Goal: Task Accomplishment & Management: Manage account settings

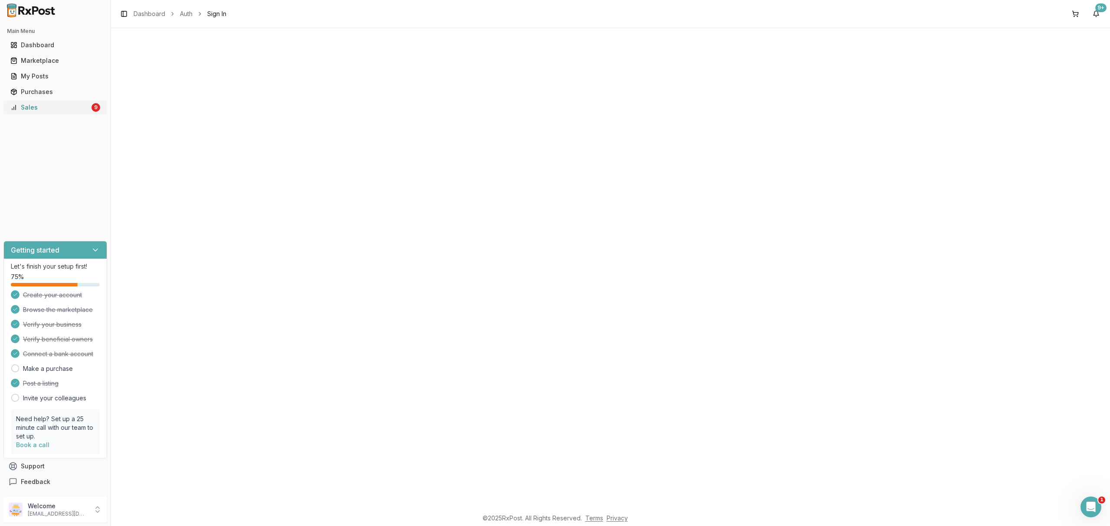
click at [75, 108] on div "Sales" at bounding box center [49, 107] width 79 height 9
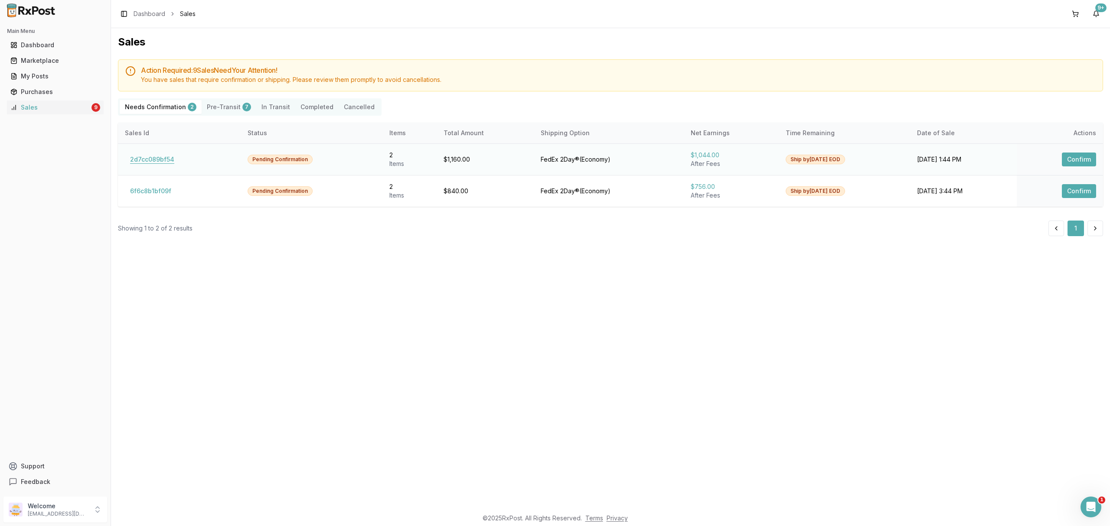
click at [160, 160] on button "2d7cc089bf54" at bounding box center [152, 160] width 55 height 14
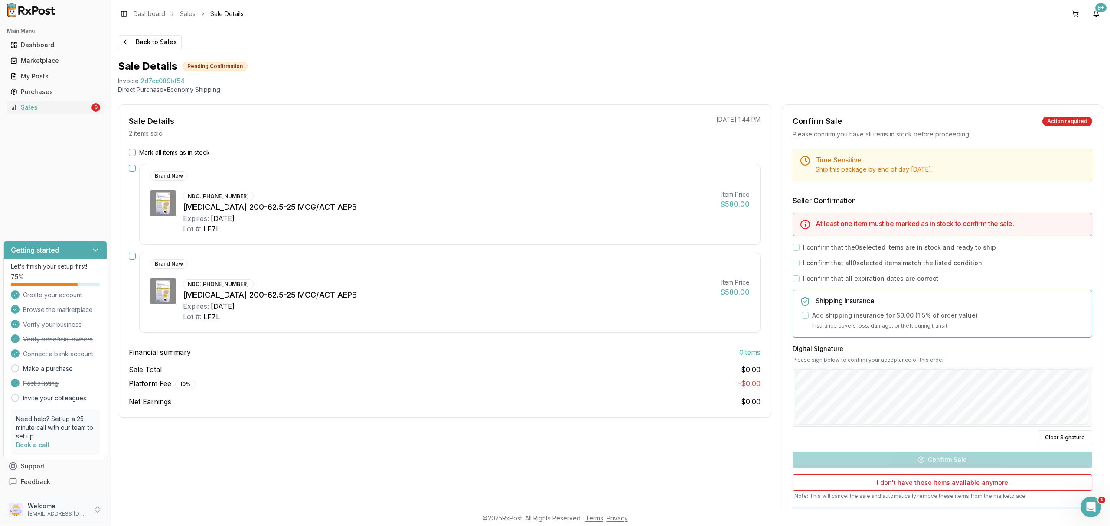
click at [67, 510] on p "Welcome" at bounding box center [58, 506] width 60 height 9
click at [240, 494] on div "Sale Details 2 items sold 10/10/2025 1:44 PM Mark all items as in stock Brand N…" at bounding box center [444, 322] width 653 height 437
drag, startPoint x: 160, startPoint y: 84, endPoint x: 192, endPoint y: 81, distance: 31.8
click at [192, 81] on div "Back to Sales Sale Details Pending Confirmation Invoice 2d7cc089bf54 Direct Pur…" at bounding box center [610, 268] width 999 height 481
copy div "Invoice 2d7cc089bf54"
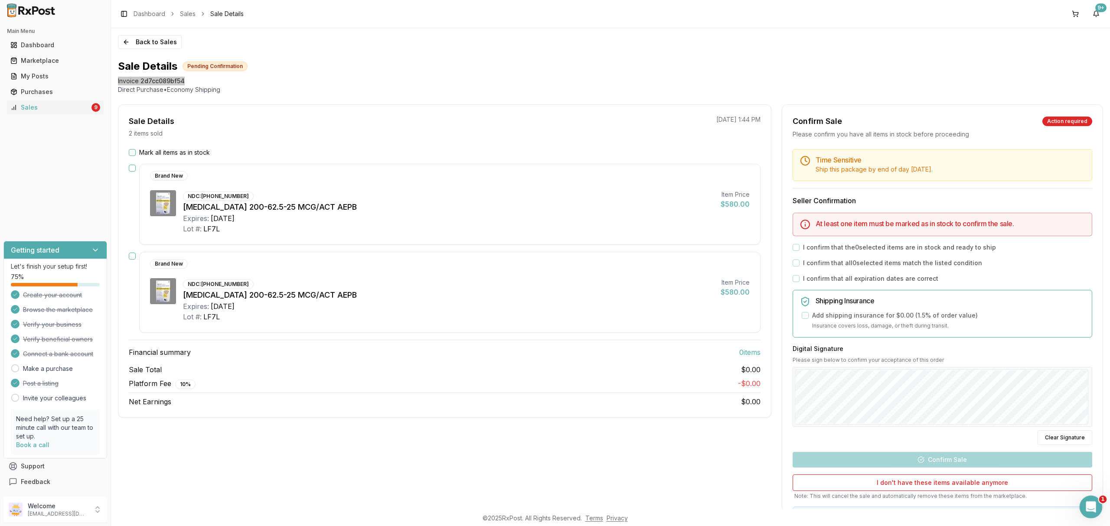
click at [1096, 504] on icon "Open Intercom Messenger" at bounding box center [1090, 506] width 14 height 14
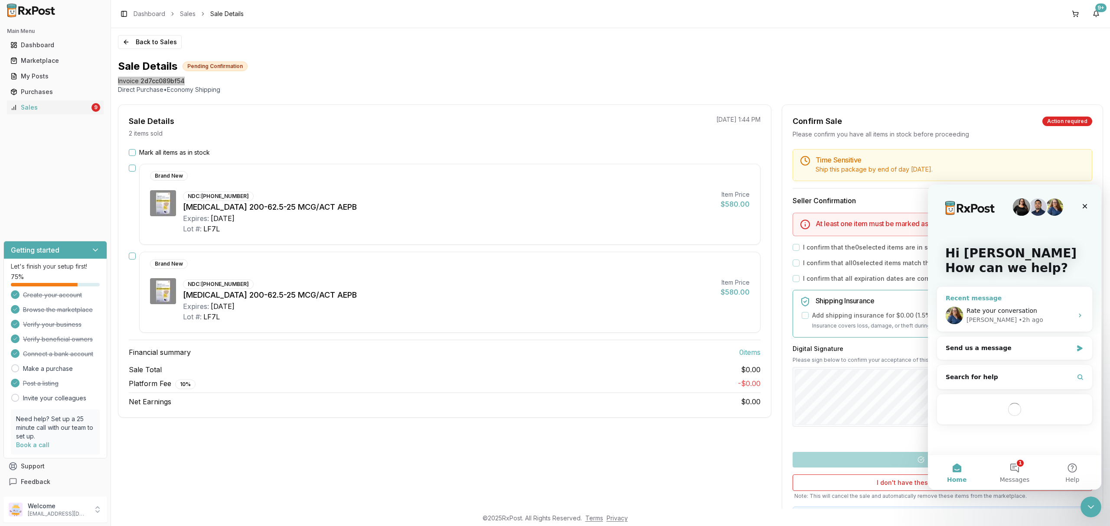
click at [1056, 315] on div "Rate your conversation" at bounding box center [1019, 311] width 107 height 9
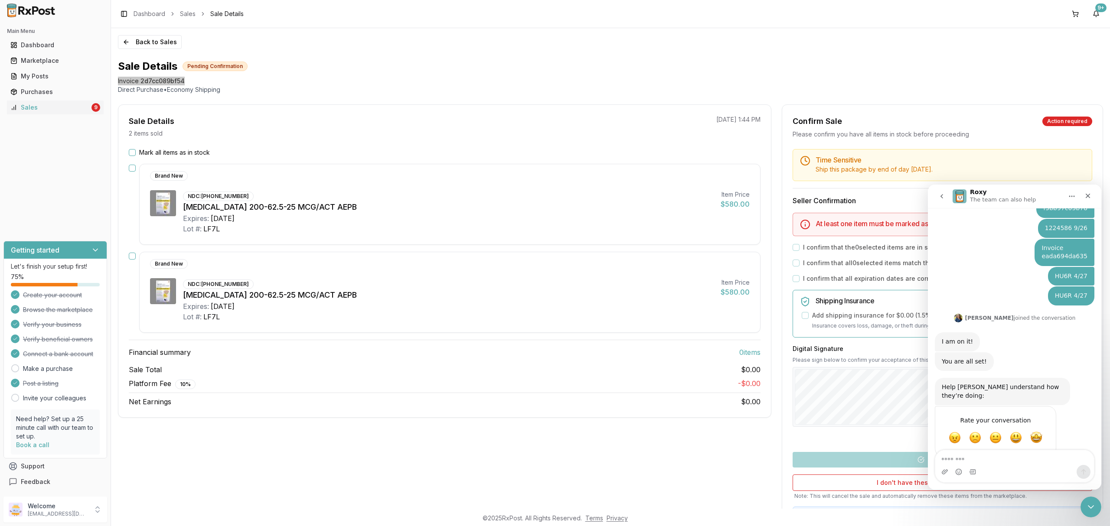
type textarea "**********"
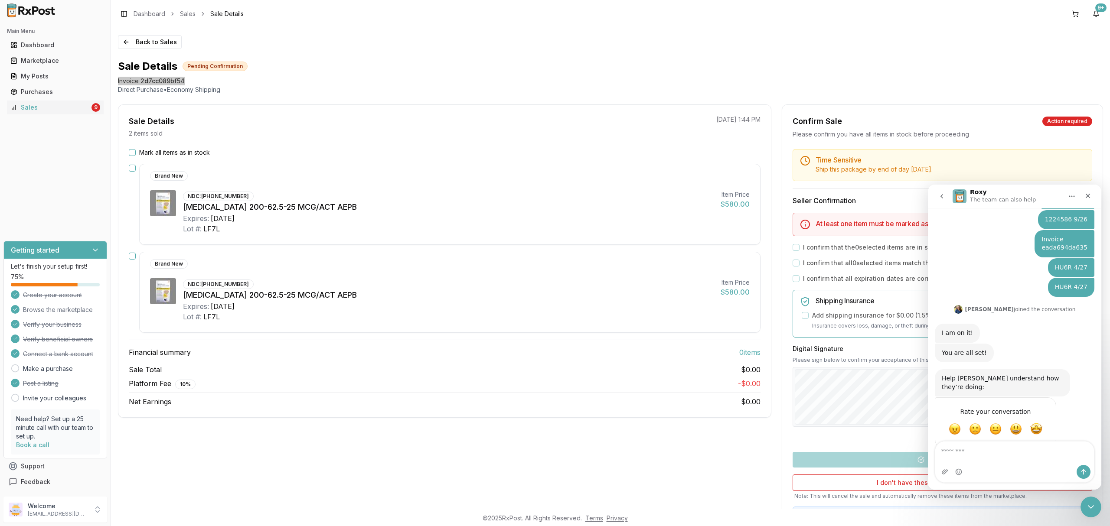
scroll to position [491, 0]
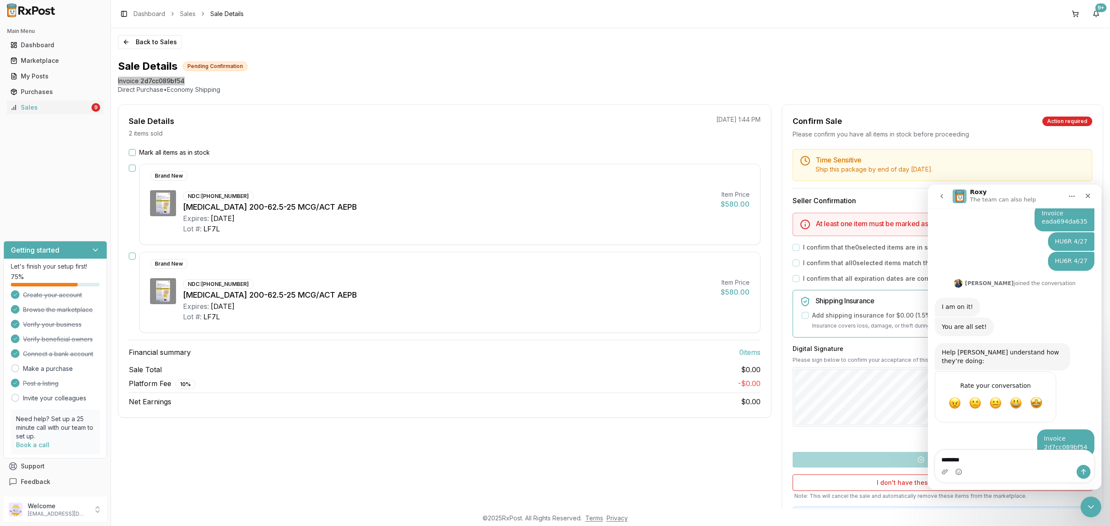
type textarea "*********"
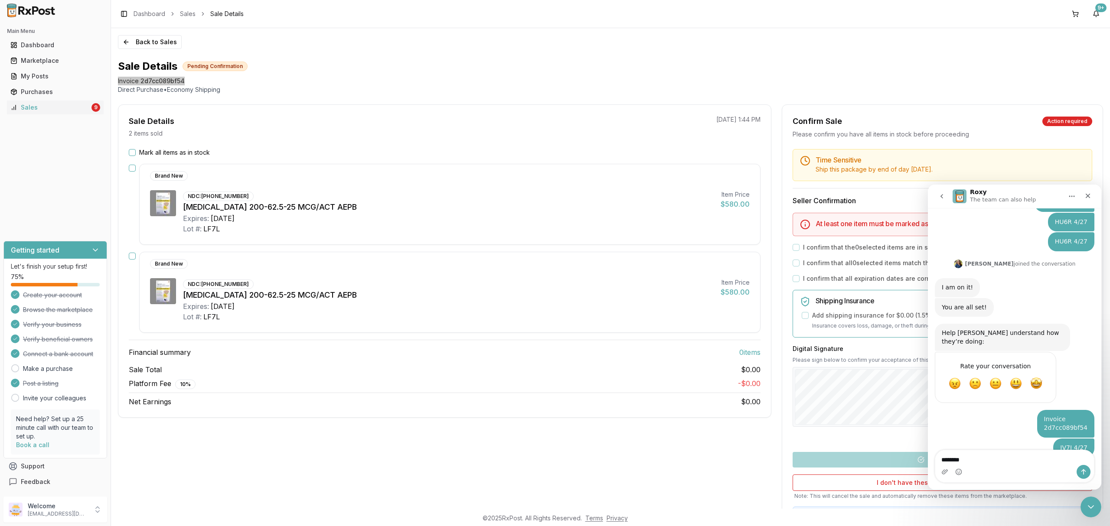
type textarea "*********"
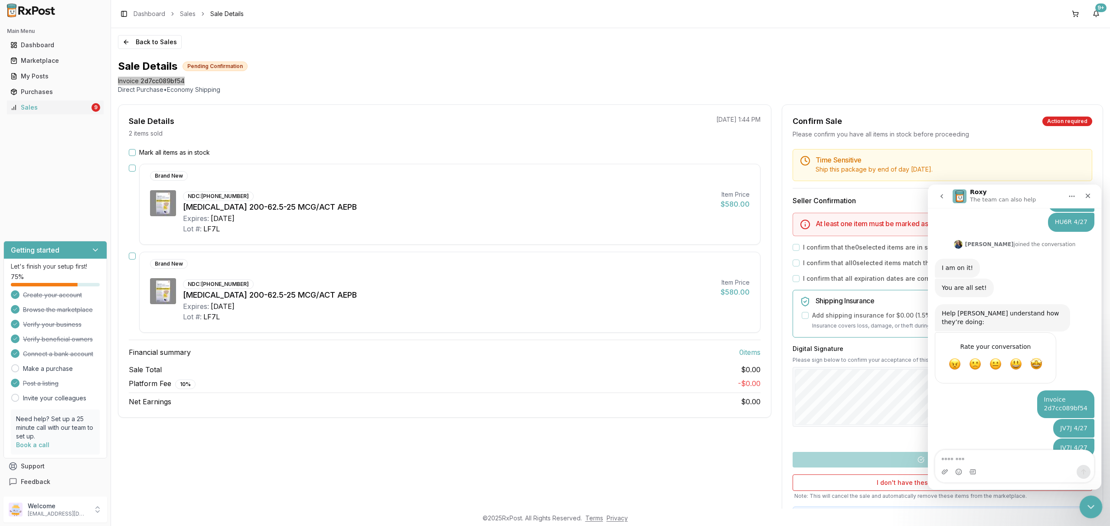
click at [1089, 499] on div "Close Intercom Messenger" at bounding box center [1089, 506] width 21 height 21
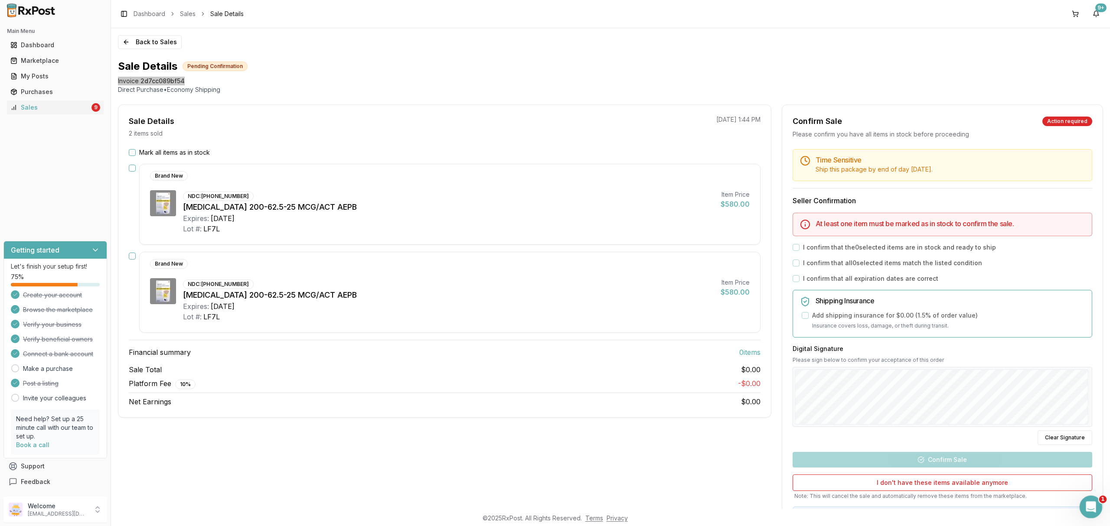
scroll to position [529, 0]
click at [156, 42] on button "Back to Sales" at bounding box center [150, 42] width 64 height 14
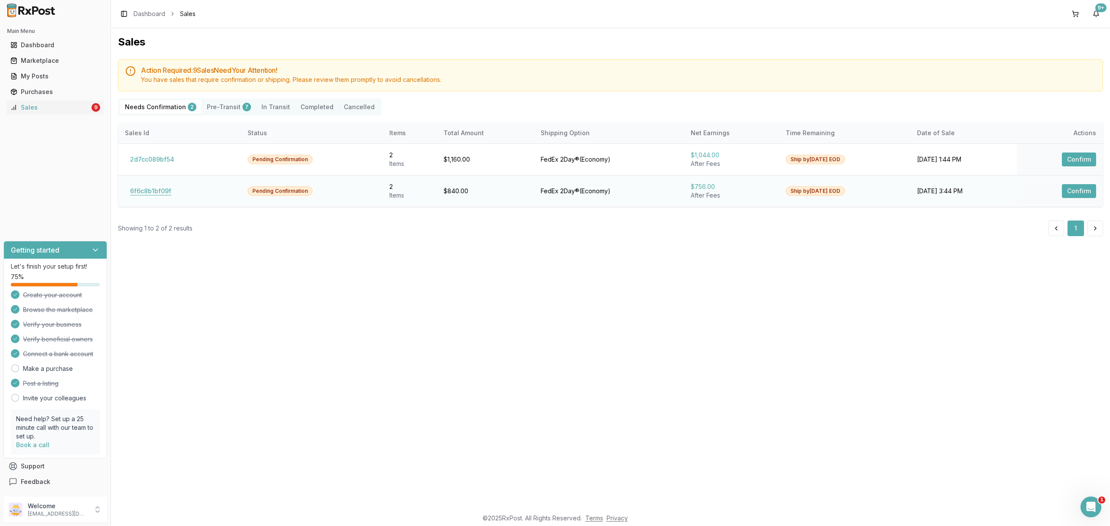
click at [160, 195] on button "6f6c8b1bf09f" at bounding box center [151, 191] width 52 height 14
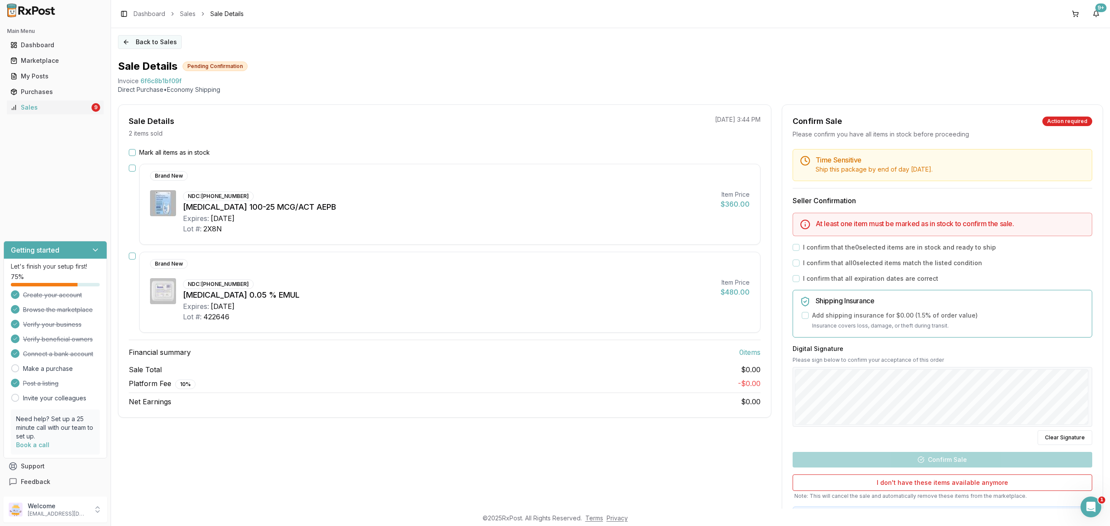
click at [165, 43] on button "Back to Sales" at bounding box center [150, 42] width 64 height 14
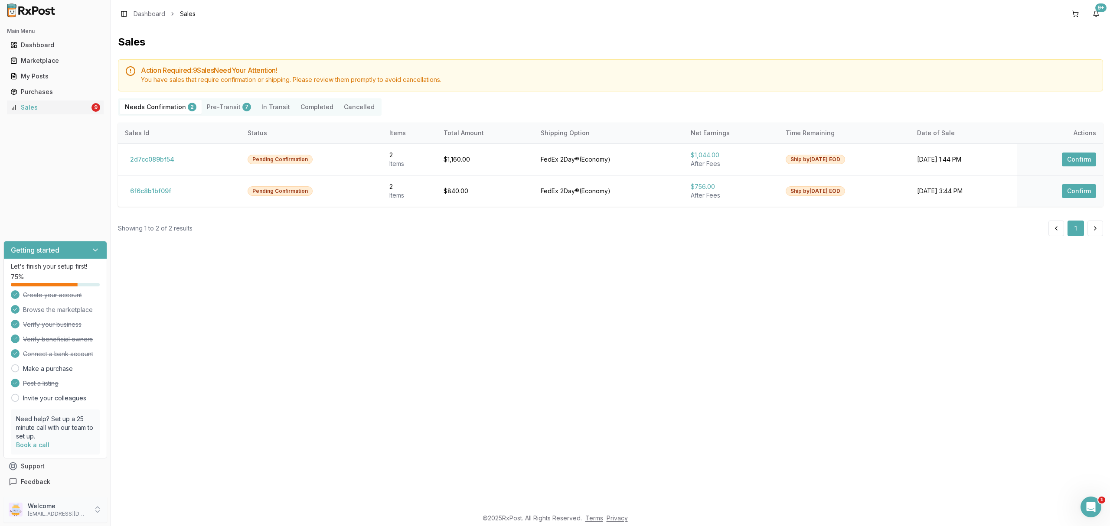
click at [75, 513] on p "nycdiscountpharma2@gmail.com" at bounding box center [58, 514] width 60 height 7
click at [134, 519] on button "Sign Out" at bounding box center [157, 512] width 89 height 14
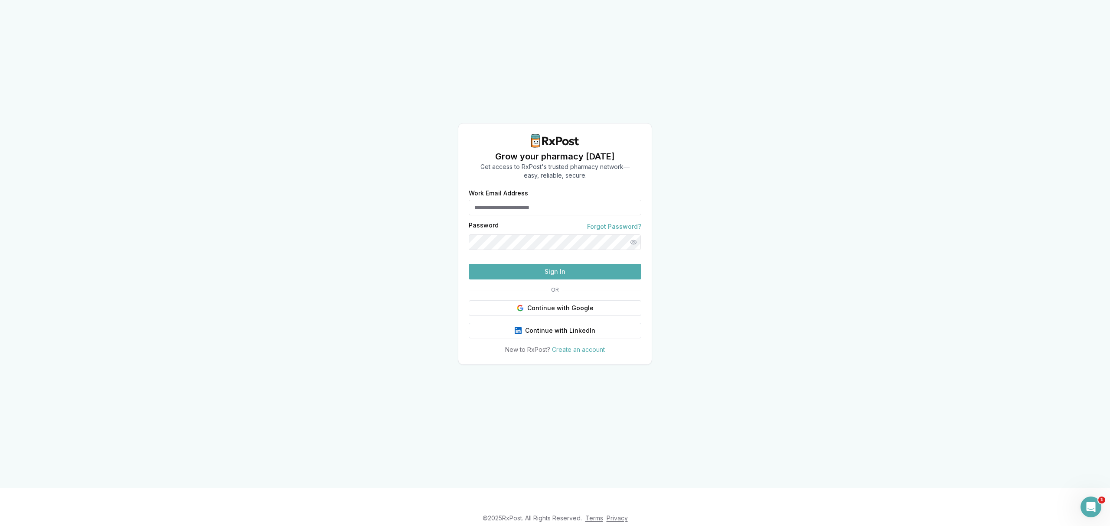
type input "**********"
drag, startPoint x: 599, startPoint y: 191, endPoint x: 889, endPoint y: 64, distance: 316.5
click at [409, 202] on div "**********" at bounding box center [555, 244] width 1110 height 488
click at [900, 59] on div "**********" at bounding box center [555, 244] width 1110 height 488
click at [540, 280] on button "Sign In" at bounding box center [555, 272] width 173 height 16
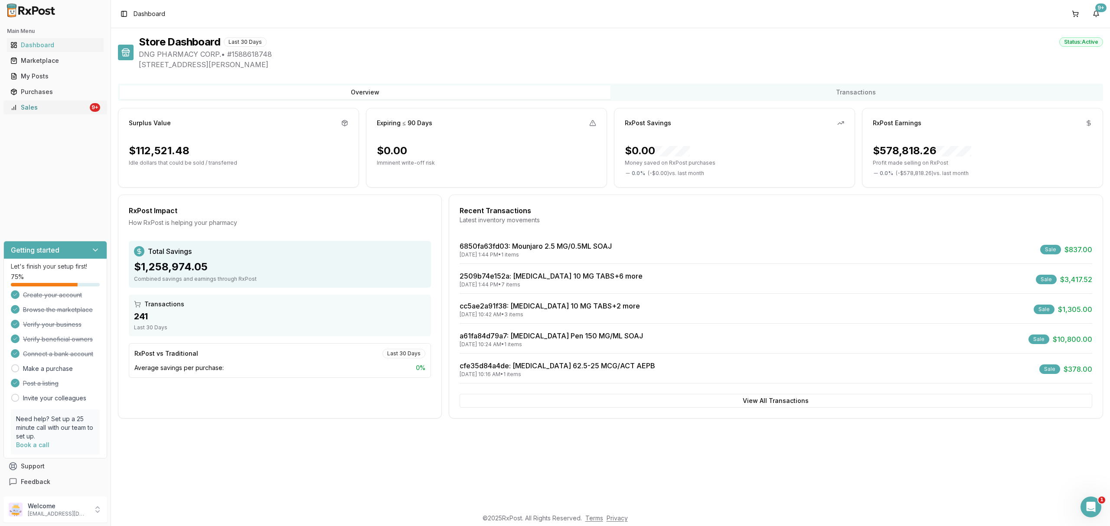
click at [49, 103] on div "Sales" at bounding box center [49, 107] width 78 height 9
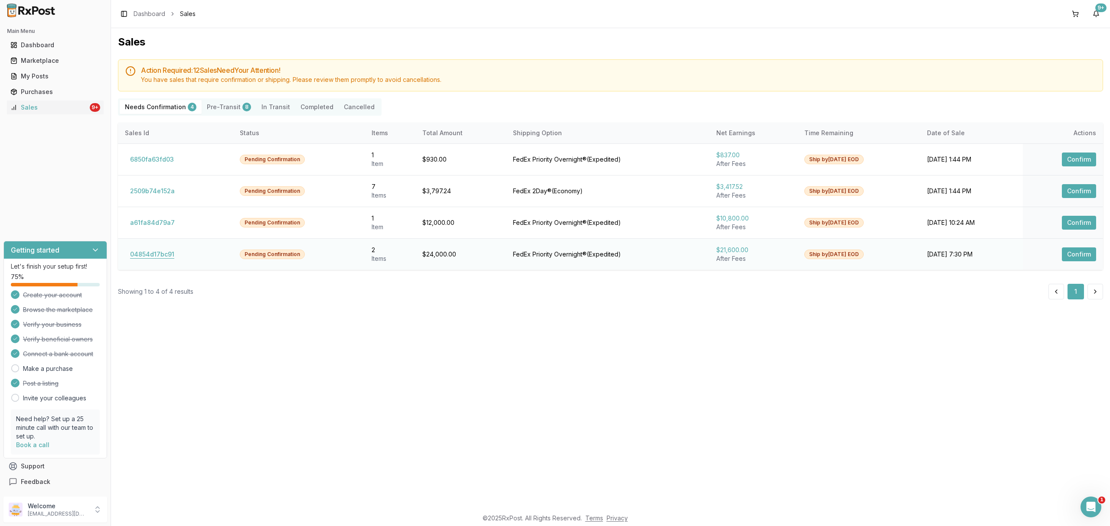
click at [160, 252] on button "04854d17bc91" at bounding box center [152, 255] width 55 height 14
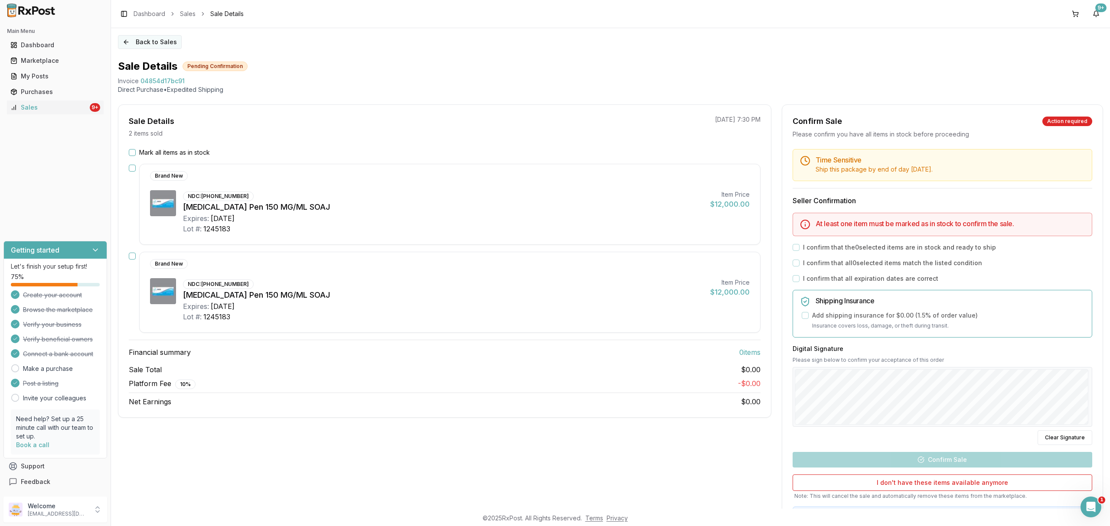
click at [172, 43] on button "Back to Sales" at bounding box center [150, 42] width 64 height 14
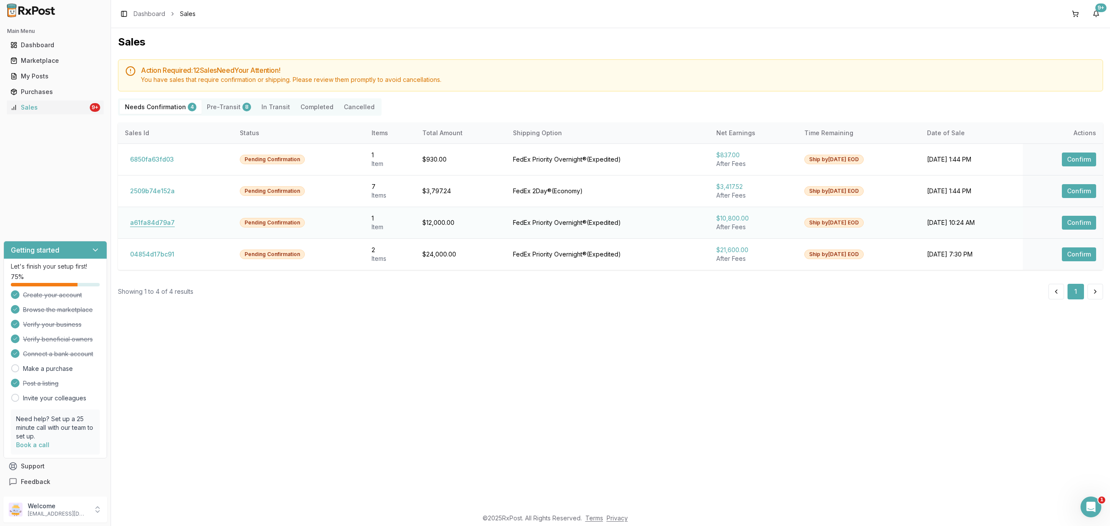
click at [160, 224] on button "a61fa84d79a7" at bounding box center [152, 223] width 55 height 14
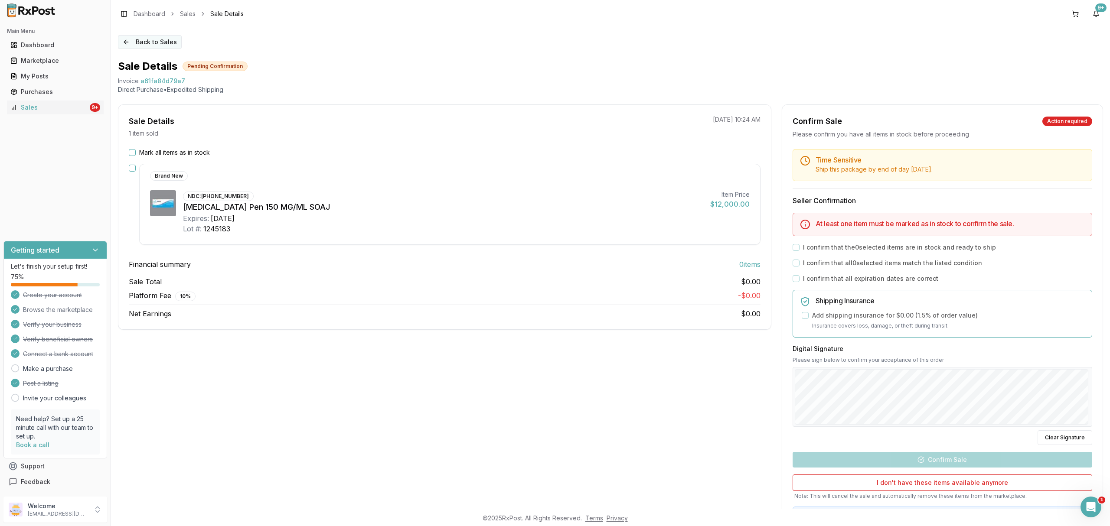
click at [152, 44] on button "Back to Sales" at bounding box center [150, 42] width 64 height 14
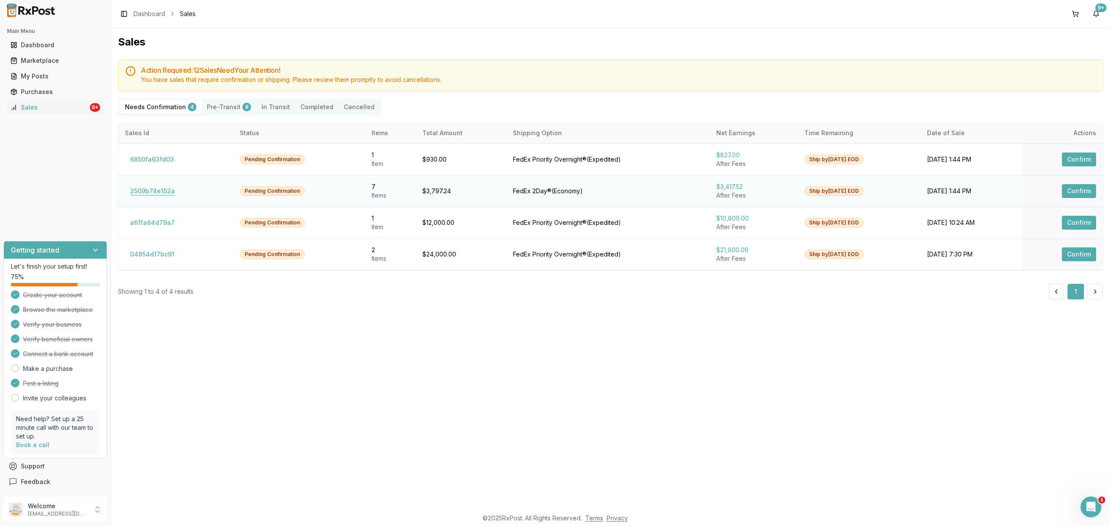
click at [164, 191] on button "2509b74e152a" at bounding box center [152, 191] width 55 height 14
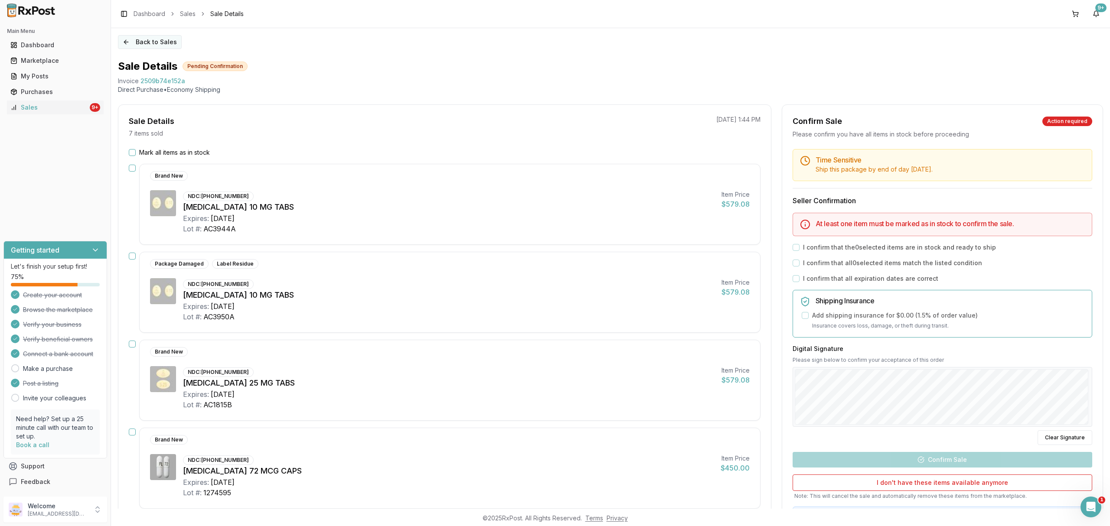
click at [162, 40] on button "Back to Sales" at bounding box center [150, 42] width 64 height 14
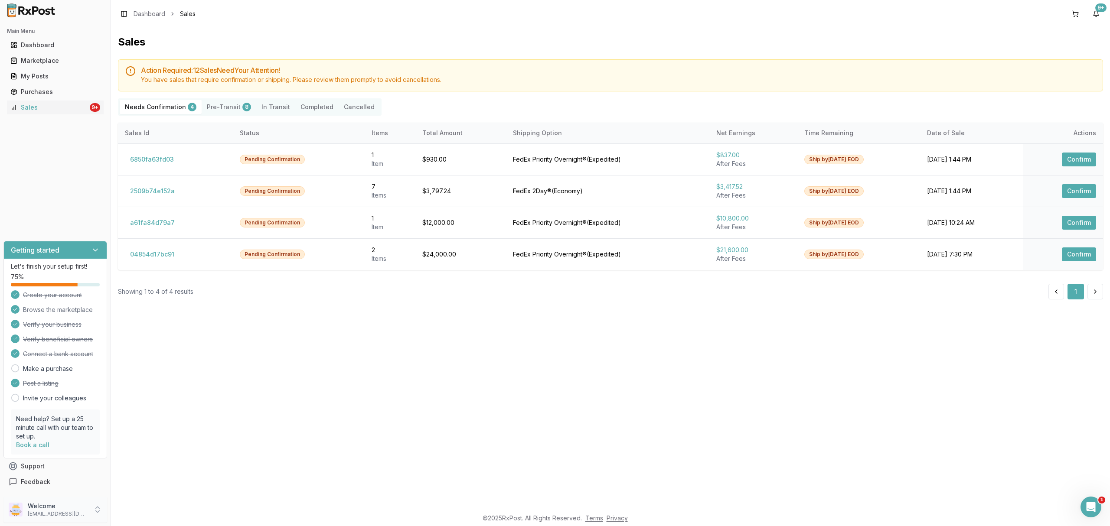
click at [68, 512] on p "dngpharmacy2@gmail.com" at bounding box center [58, 514] width 60 height 7
click at [147, 512] on span "Sign Out" at bounding box center [157, 512] width 82 height 9
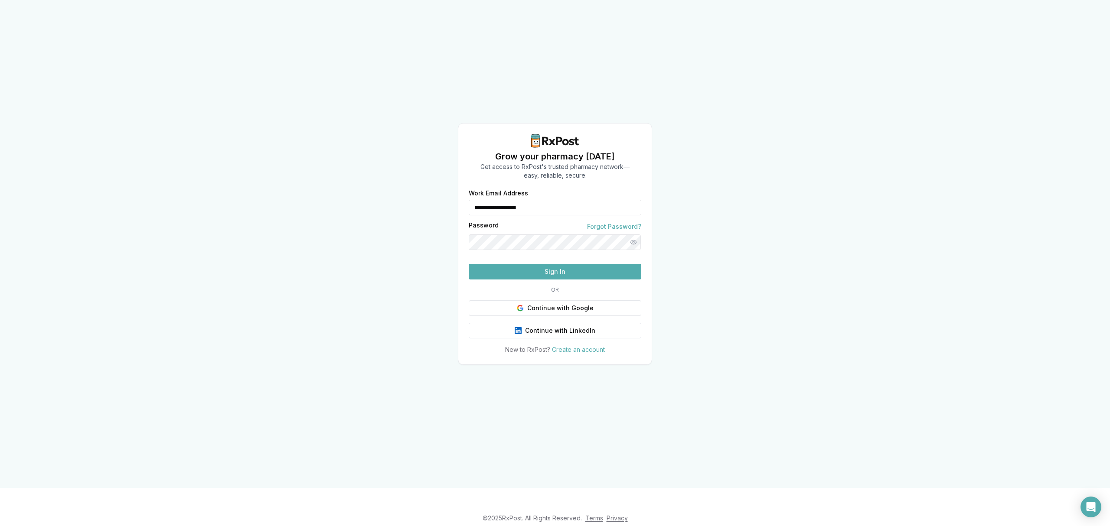
drag, startPoint x: 548, startPoint y: 210, endPoint x: 378, endPoint y: 207, distance: 170.4
click at [378, 207] on div "**********" at bounding box center [555, 244] width 1110 height 488
type input "**********"
click at [518, 280] on button "Sign In" at bounding box center [555, 272] width 173 height 16
drag, startPoint x: 605, startPoint y: 192, endPoint x: 411, endPoint y: 195, distance: 194.2
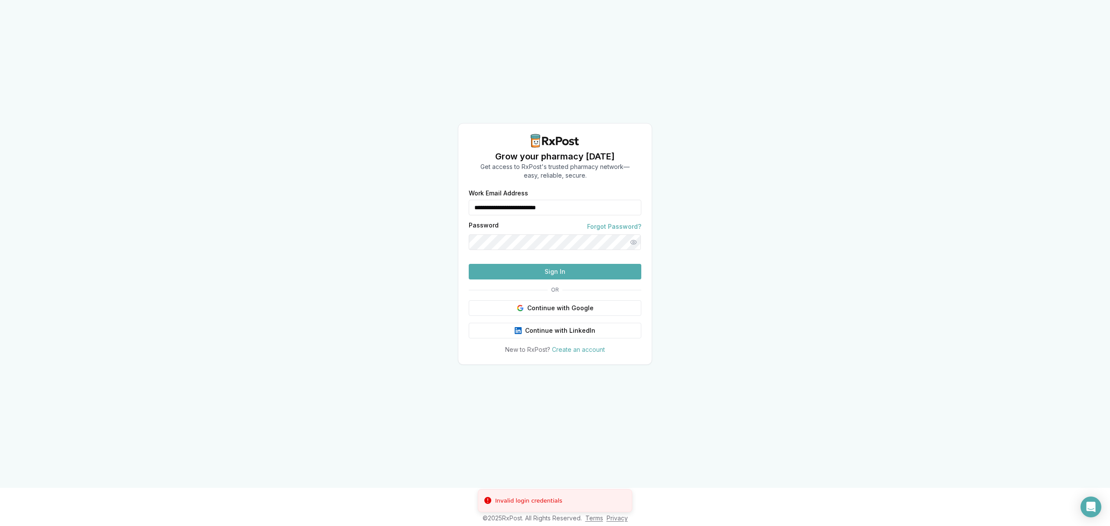
click at [411, 195] on div "**********" at bounding box center [555, 244] width 1110 height 488
click at [521, 280] on button "Sign In" at bounding box center [555, 272] width 173 height 16
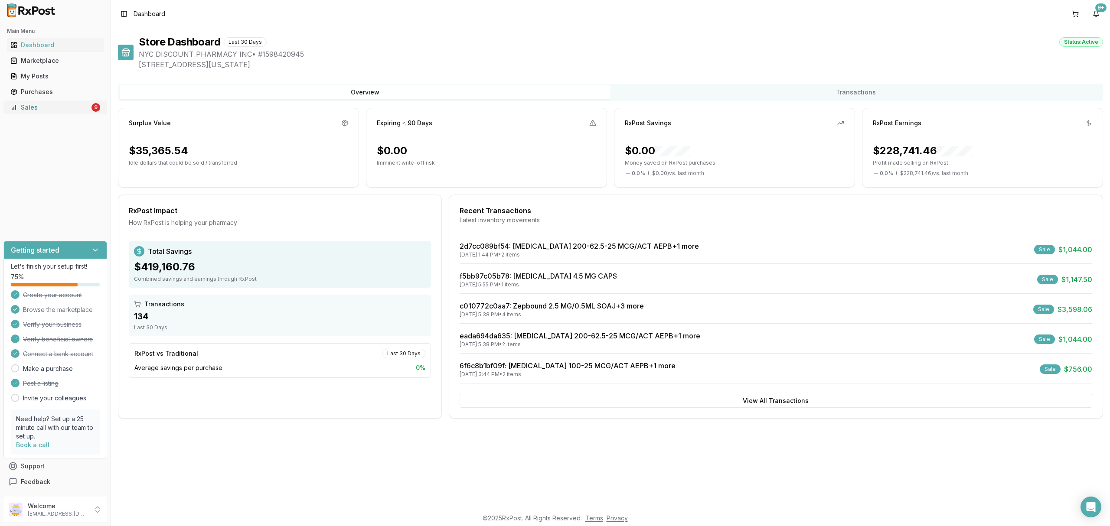
click at [70, 110] on div "Sales" at bounding box center [49, 107] width 79 height 9
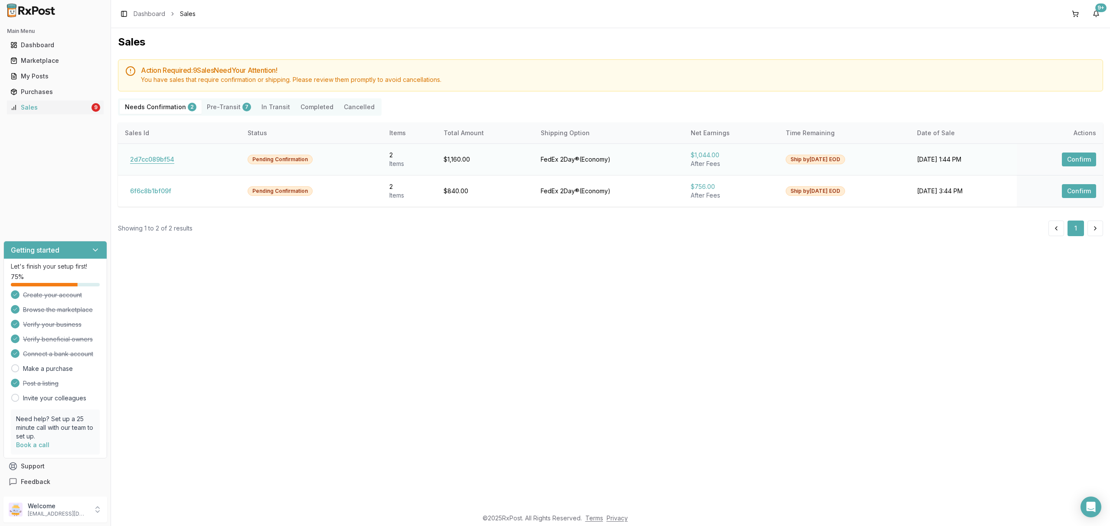
click at [166, 157] on button "2d7cc089bf54" at bounding box center [152, 160] width 55 height 14
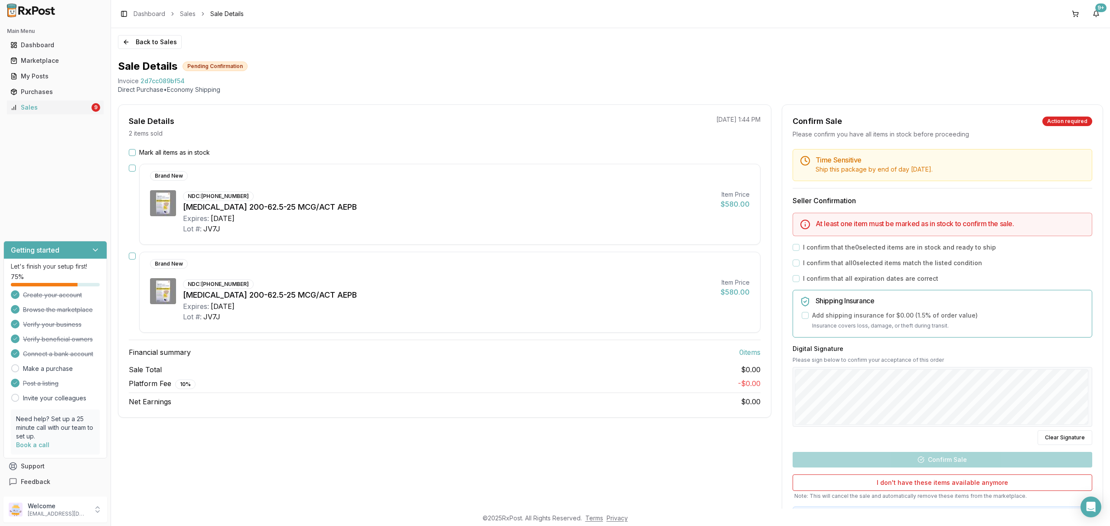
click at [178, 150] on label "Mark all items as in stock" at bounding box center [174, 152] width 71 height 9
click at [136, 150] on button "Mark all items as in stock" at bounding box center [132, 152] width 7 height 7
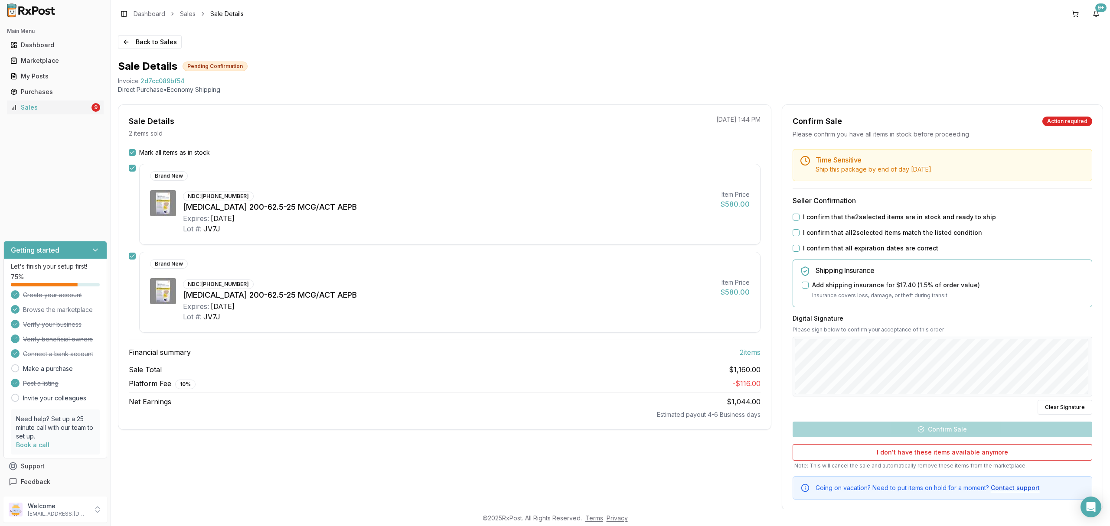
click at [851, 220] on label "I confirm that the 2 selected items are in stock and ready to ship" at bounding box center [899, 217] width 193 height 9
click at [799, 220] on button "I confirm that the 2 selected items are in stock and ready to ship" at bounding box center [796, 217] width 7 height 7
click at [848, 235] on label "I confirm that all 2 selected items match the listed condition" at bounding box center [892, 232] width 179 height 9
click at [799, 235] on button "I confirm that all 2 selected items match the listed condition" at bounding box center [796, 232] width 7 height 7
click at [840, 247] on label "I confirm that all expiration dates are correct" at bounding box center [870, 248] width 135 height 9
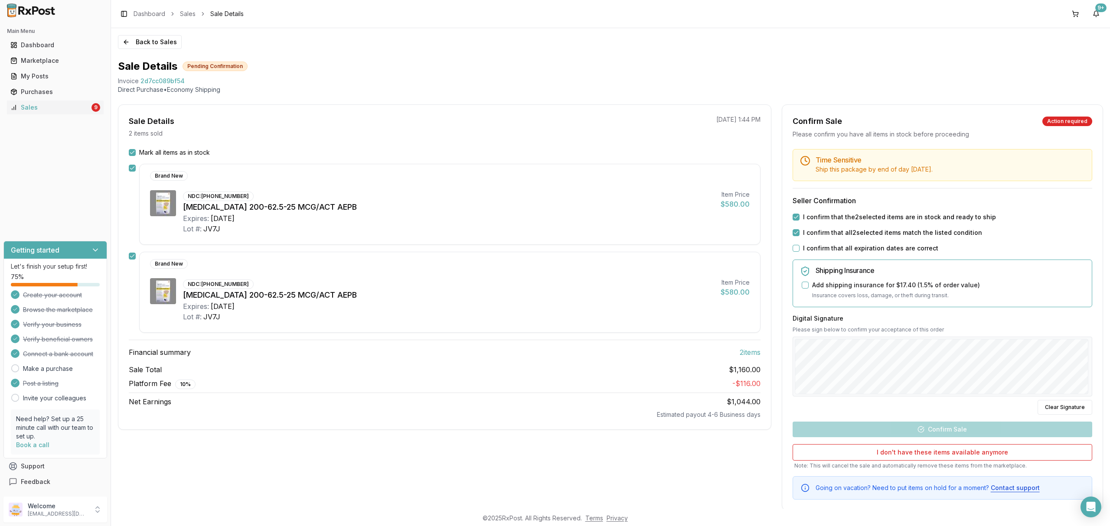
click at [799, 247] on button "I confirm that all expiration dates are correct" at bounding box center [796, 248] width 7 height 7
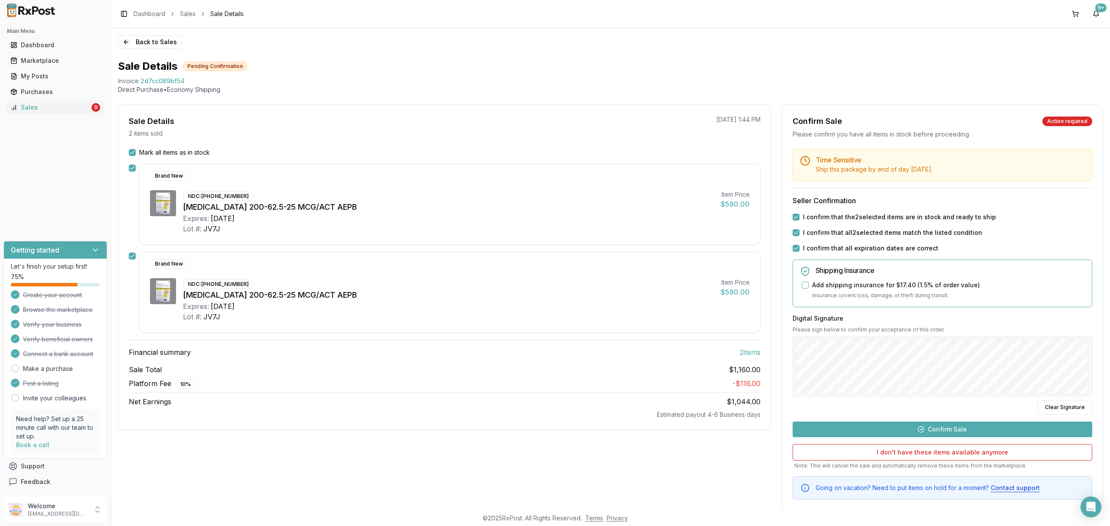
click at [975, 429] on button "Confirm Sale" at bounding box center [943, 430] width 300 height 16
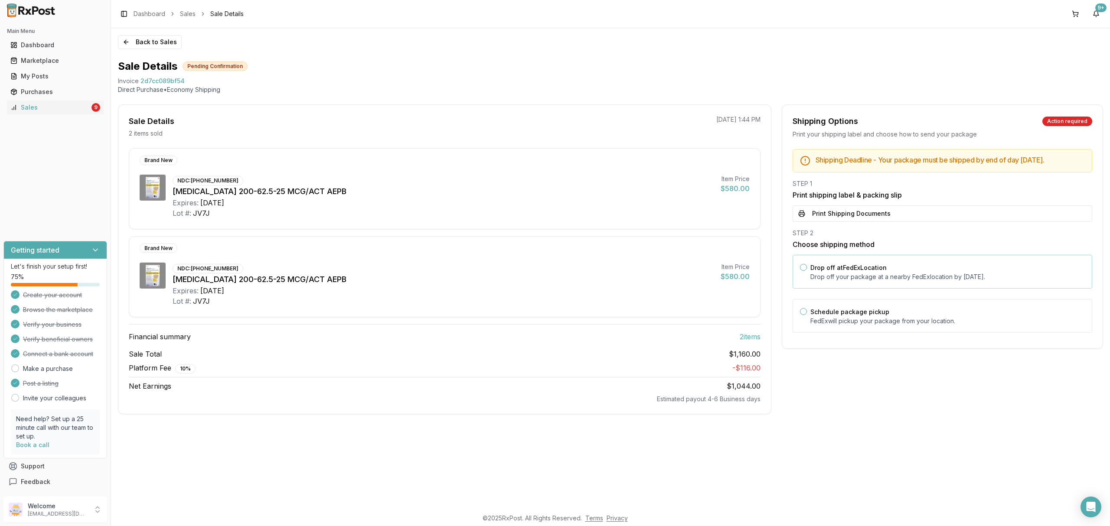
click at [857, 271] on label "Drop off at FedEx Location" at bounding box center [848, 267] width 76 height 7
click at [807, 271] on button "Drop off at FedEx Location" at bounding box center [803, 267] width 7 height 7
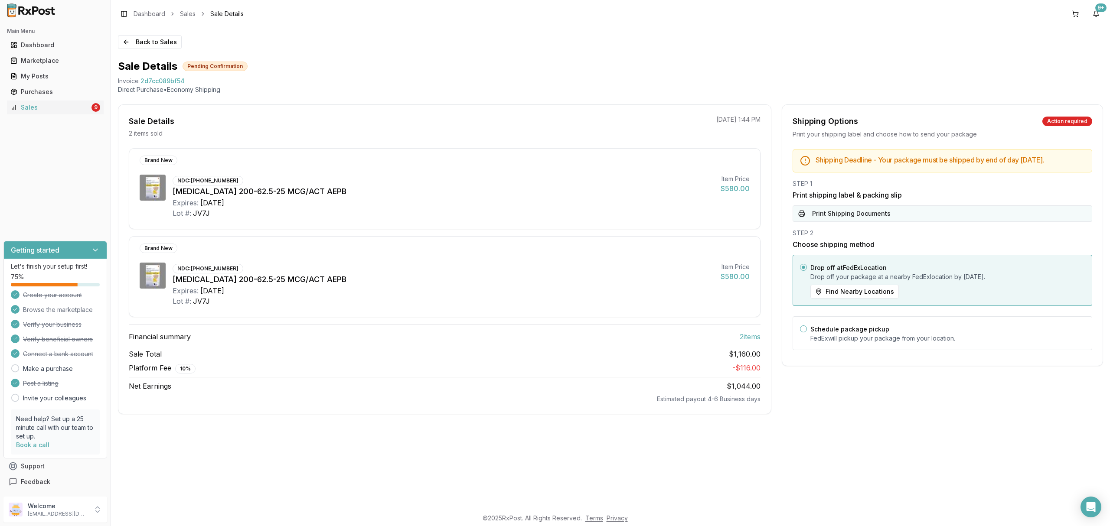
click at [893, 222] on button "Print Shipping Documents" at bounding box center [943, 213] width 300 height 16
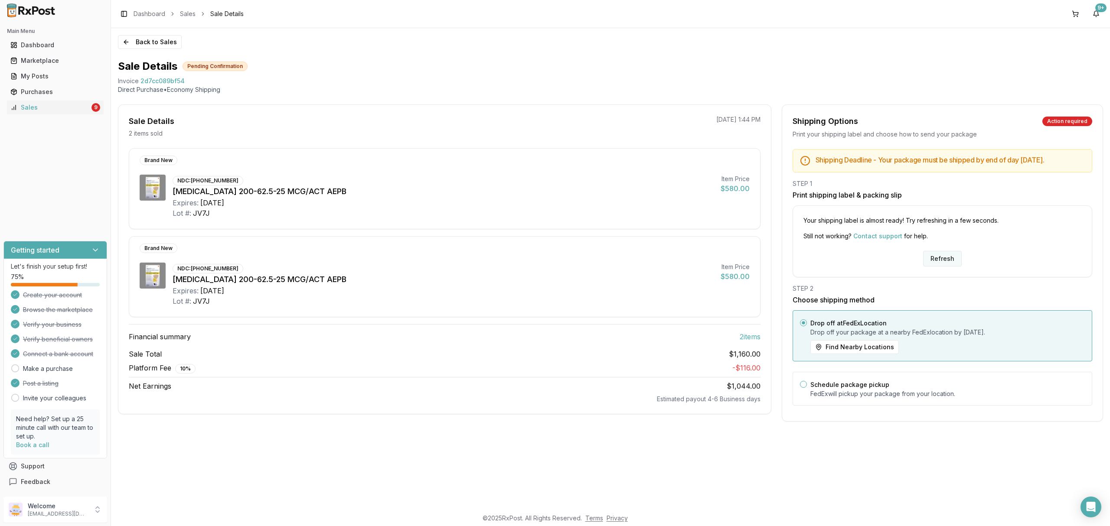
click at [943, 266] on button "Refresh" at bounding box center [942, 259] width 39 height 16
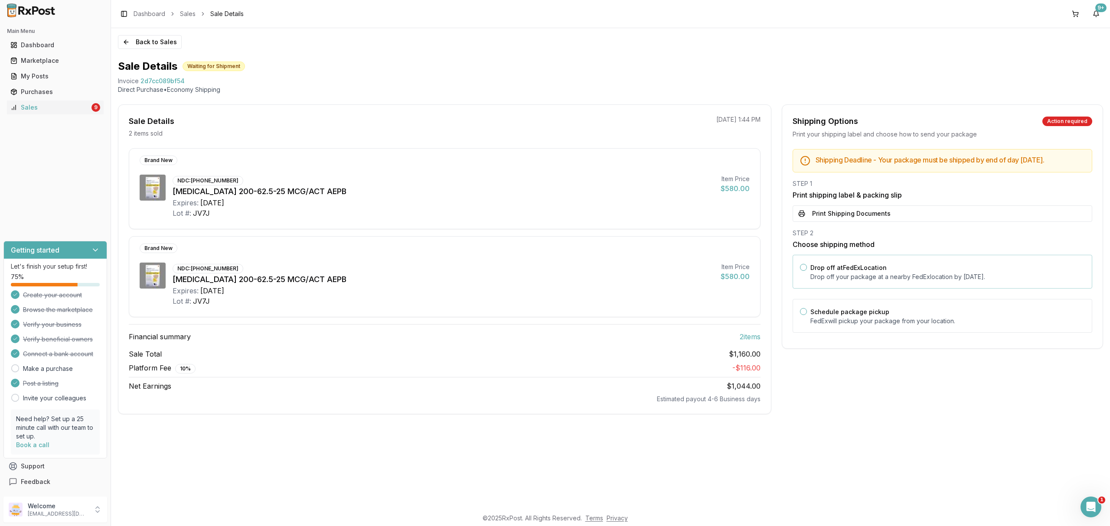
click at [843, 271] on label "Drop off at FedEx Location" at bounding box center [848, 267] width 76 height 7
click at [807, 271] on button "Drop off at FedEx Location" at bounding box center [803, 267] width 7 height 7
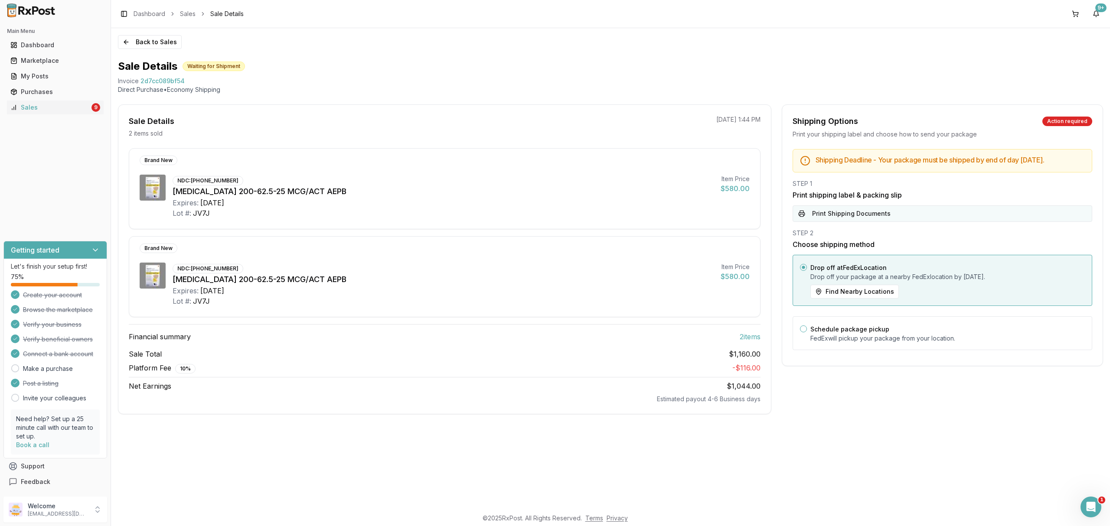
click at [862, 213] on button "Print Shipping Documents" at bounding box center [943, 213] width 300 height 16
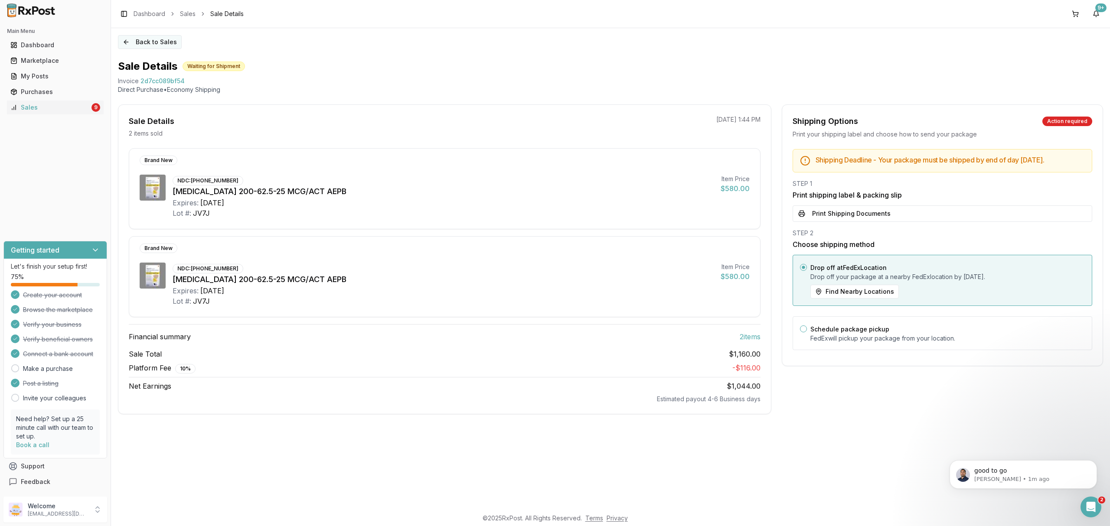
click at [159, 39] on button "Back to Sales" at bounding box center [150, 42] width 64 height 14
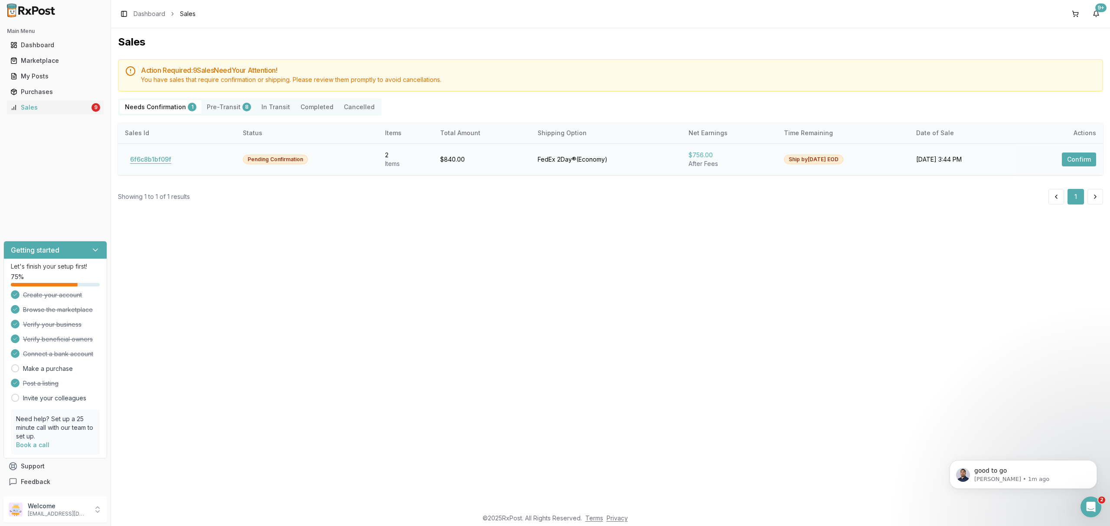
click at [159, 158] on button "6f6c8b1bf09f" at bounding box center [151, 160] width 52 height 14
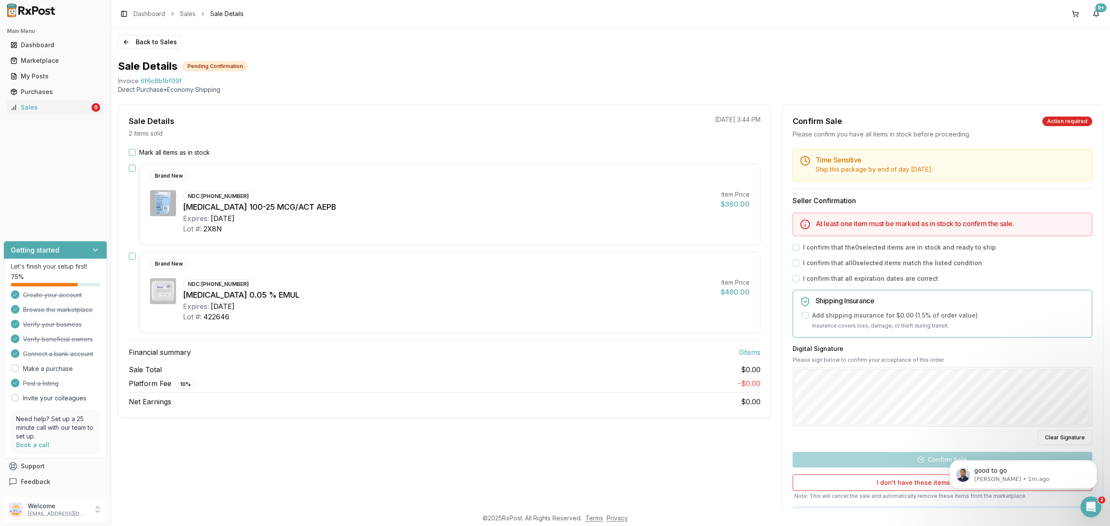
click at [548, 70] on div "Sale Details Pending Confirmation" at bounding box center [610, 66] width 985 height 14
click at [146, 33] on div "Back to Sales Sale Details Pending Confirmation Invoice 6f6c8b1bf09f Direct Pur…" at bounding box center [610, 268] width 999 height 481
click at [148, 44] on button "Back to Sales" at bounding box center [150, 42] width 64 height 14
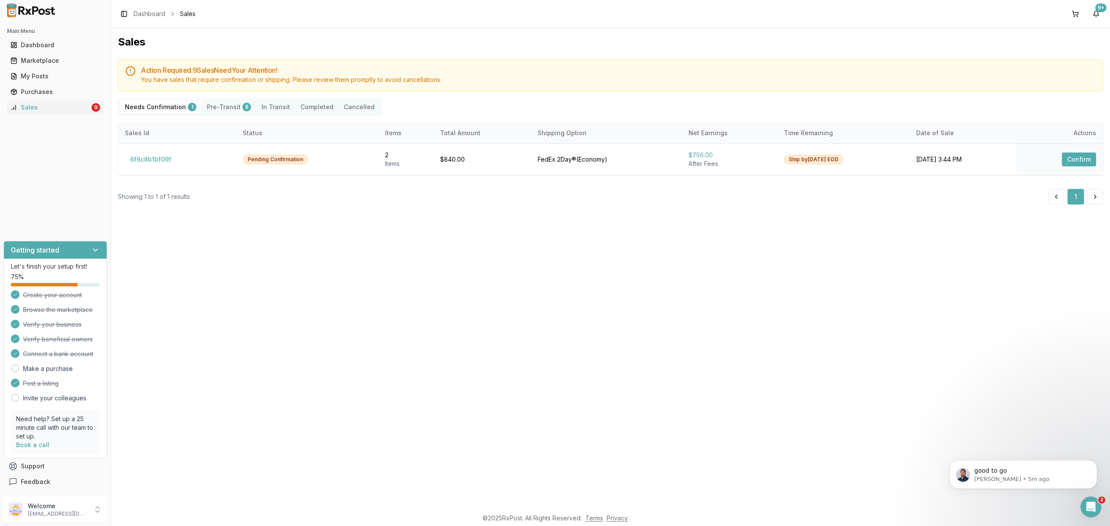
drag, startPoint x: 392, startPoint y: 302, endPoint x: 343, endPoint y: 249, distance: 72.4
click at [391, 298] on div "Sales Action Required: 9 Sale s Need Your Attention! You have sales that requir…" at bounding box center [610, 268] width 999 height 481
click at [389, 322] on div "Sales Action Required: 9 Sale s Need Your Attention! You have sales that requir…" at bounding box center [610, 268] width 999 height 481
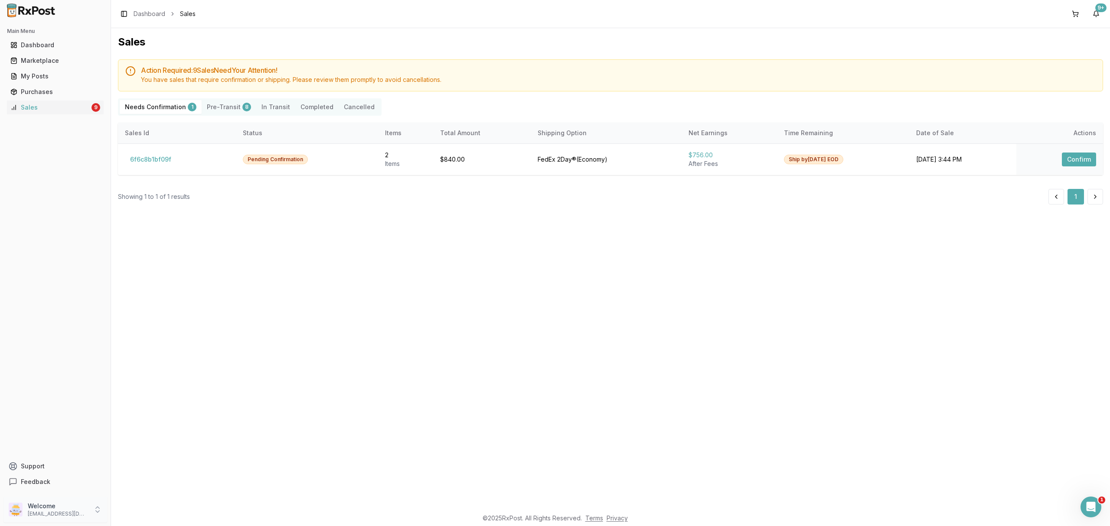
click at [84, 511] on p "[EMAIL_ADDRESS][DOMAIN_NAME]" at bounding box center [58, 514] width 60 height 7
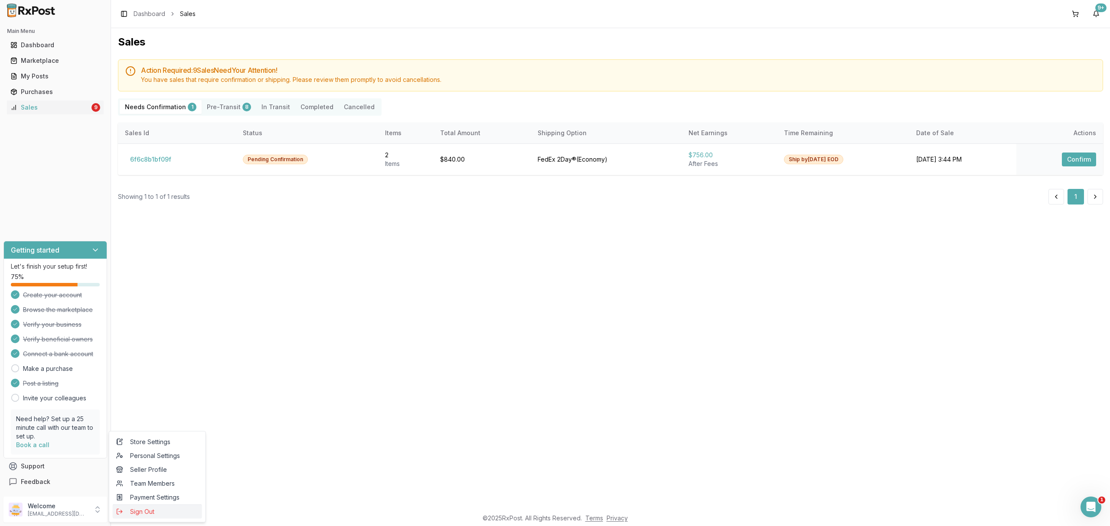
click at [150, 507] on button "Sign Out" at bounding box center [157, 512] width 89 height 14
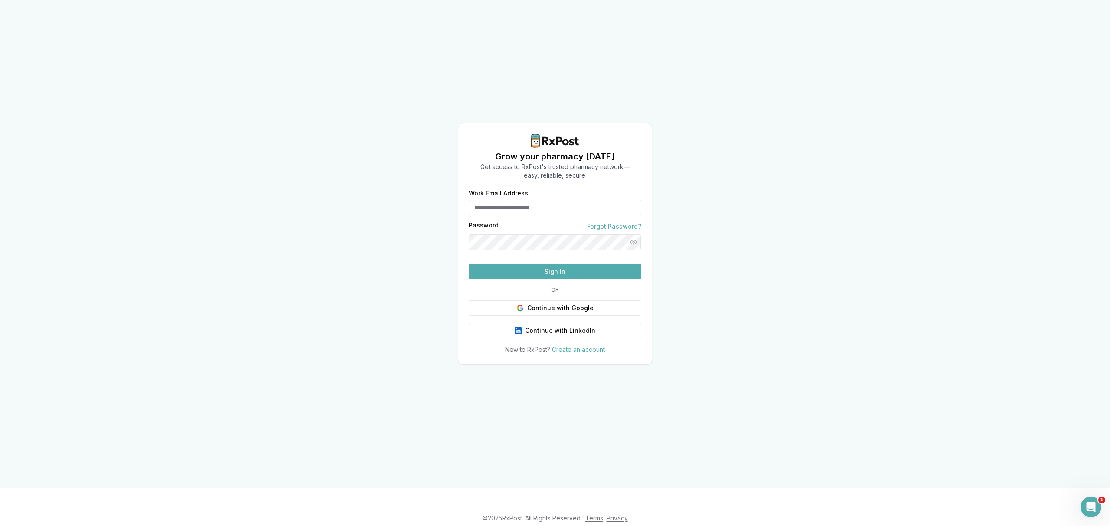
type input "**********"
drag, startPoint x: 597, startPoint y: 189, endPoint x: 445, endPoint y: 186, distance: 151.8
click at [445, 186] on div "**********" at bounding box center [555, 244] width 1110 height 488
click at [649, 161] on div "Grow your pharmacy [DATE] Get access to RxPost's trusted pharmacy network— easy…" at bounding box center [554, 157] width 193 height 46
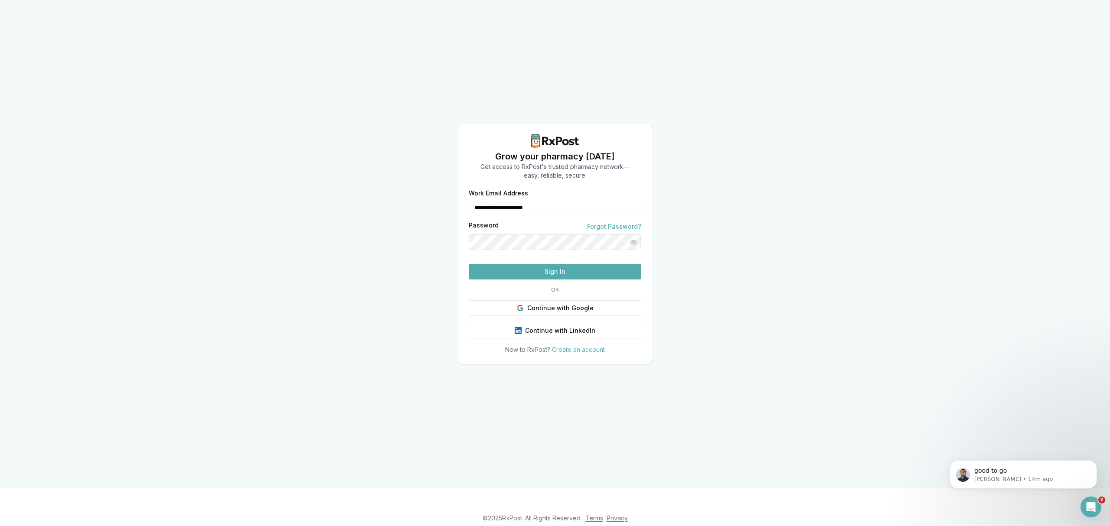
click at [543, 280] on button "Sign In" at bounding box center [555, 272] width 173 height 16
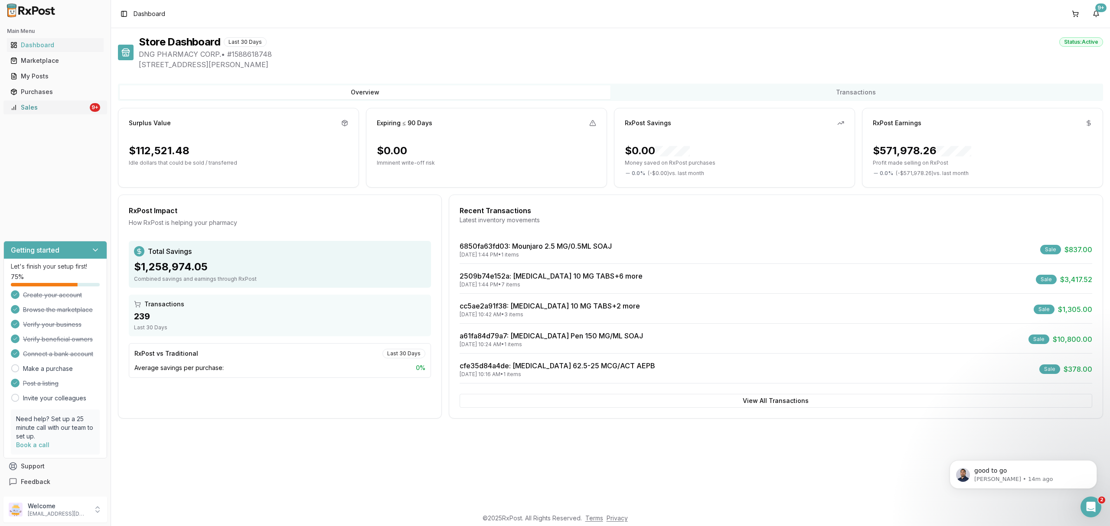
click at [71, 103] on link "Sales 9+" at bounding box center [55, 108] width 97 height 16
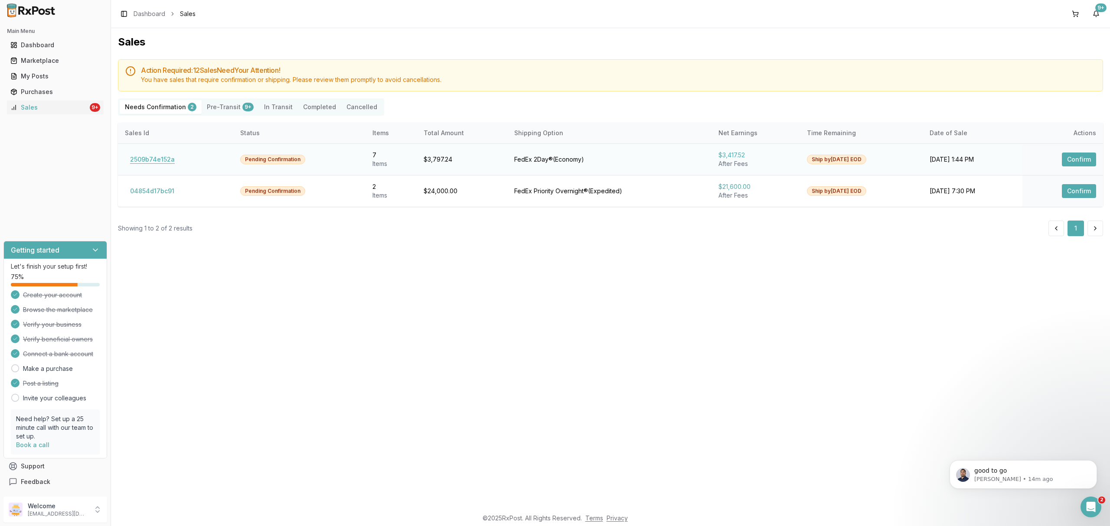
click at [166, 157] on button "2509b74e152a" at bounding box center [152, 160] width 55 height 14
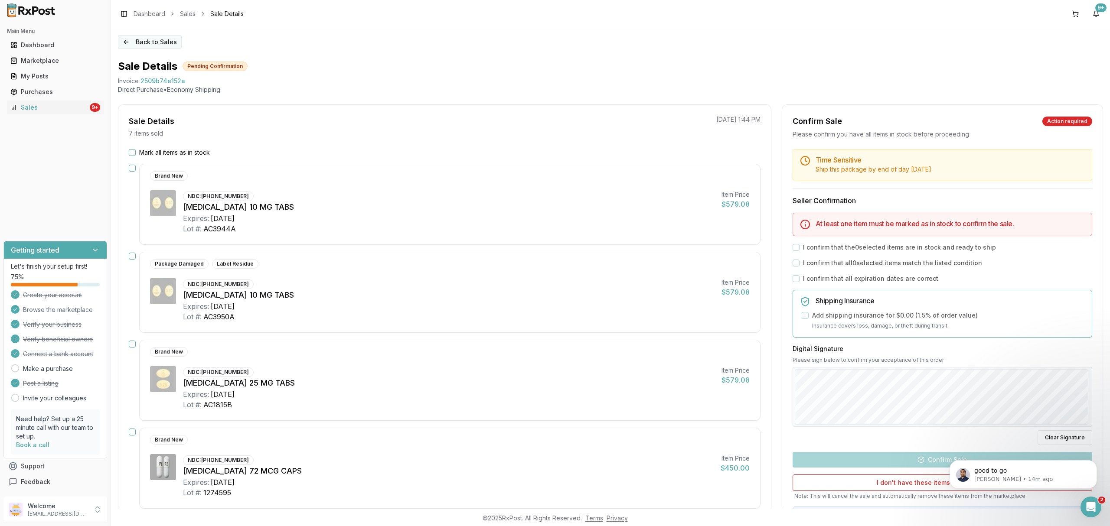
click at [167, 42] on button "Back to Sales" at bounding box center [150, 42] width 64 height 14
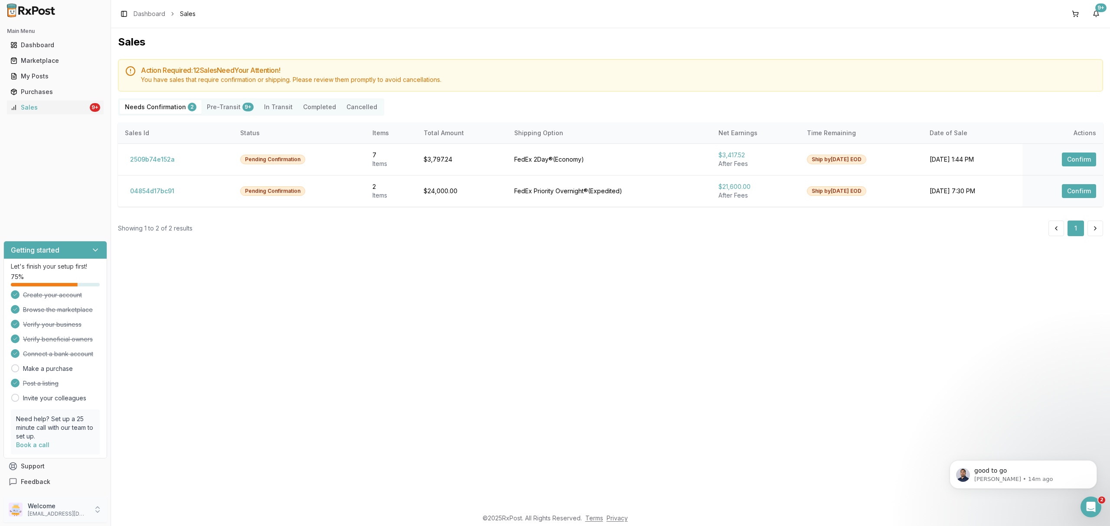
click at [85, 509] on p "Welcome" at bounding box center [58, 506] width 60 height 9
click at [129, 511] on span "Sign Out" at bounding box center [157, 512] width 82 height 9
